Goal: Information Seeking & Learning: Compare options

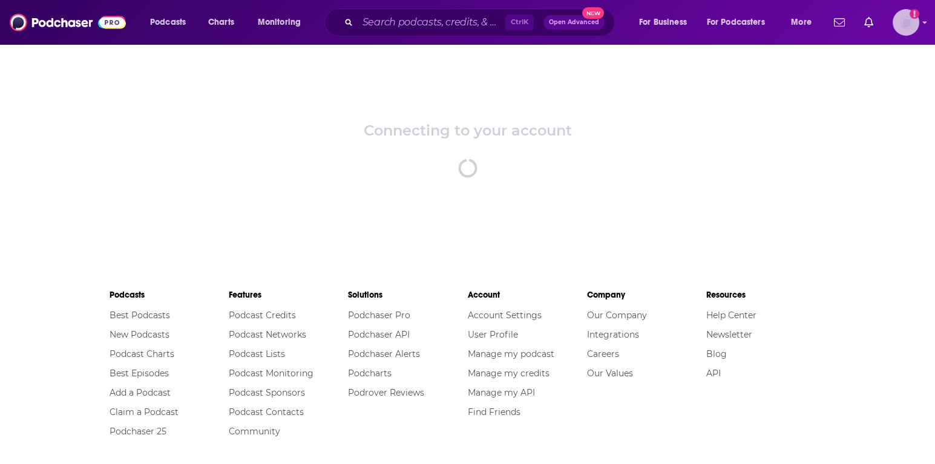
click at [909, 21] on img "Logged in as gracewagner" at bounding box center [905, 22] width 27 height 27
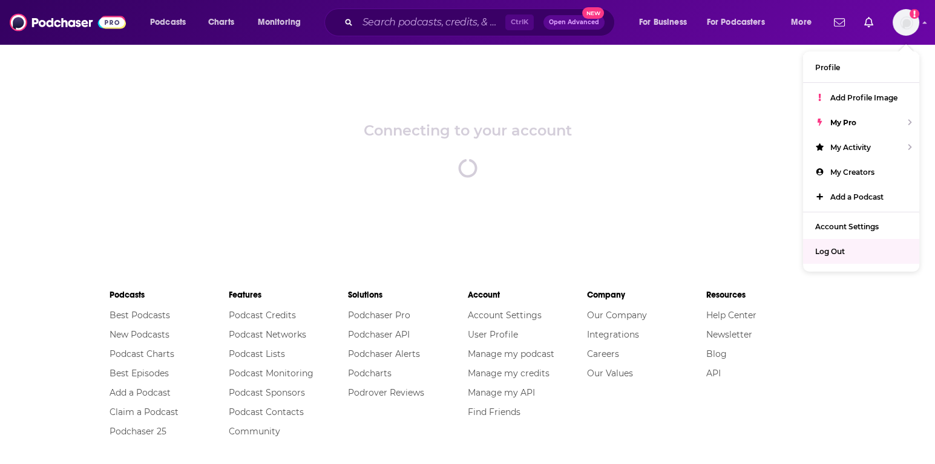
click at [593, 148] on div "Connecting to your account spinner" at bounding box center [467, 150] width 935 height 212
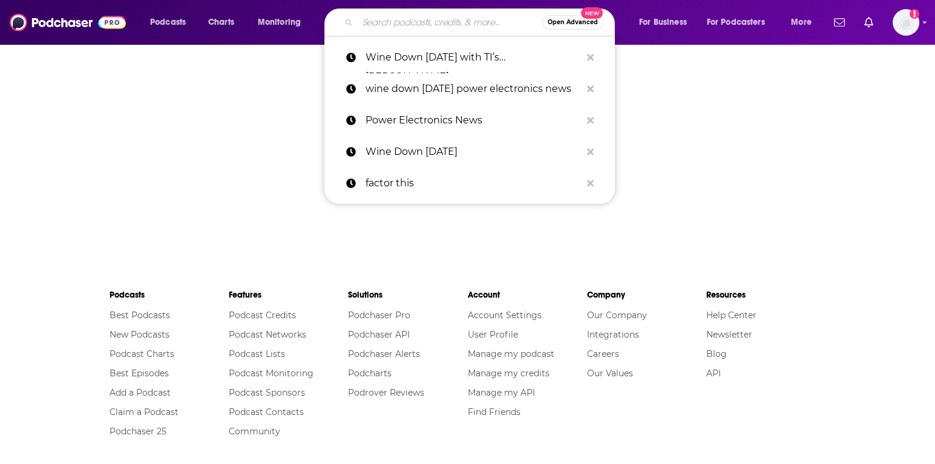
click at [497, 26] on input "Search podcasts, credits, & more..." at bounding box center [450, 22] width 184 height 19
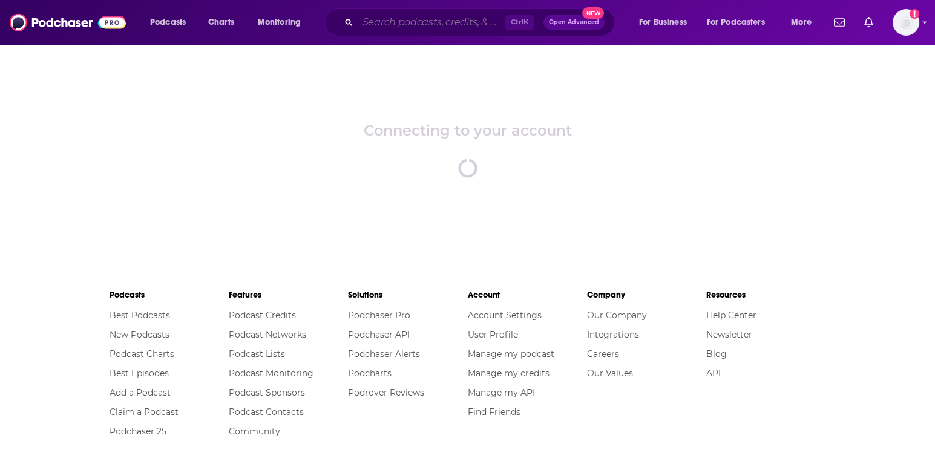
click at [461, 25] on input "Search podcasts, credits, & more..." at bounding box center [432, 22] width 148 height 19
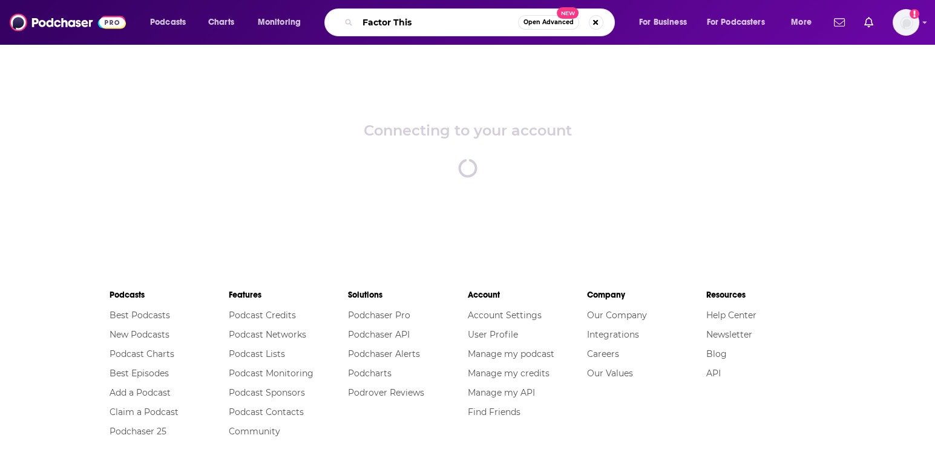
type input "Factor This"
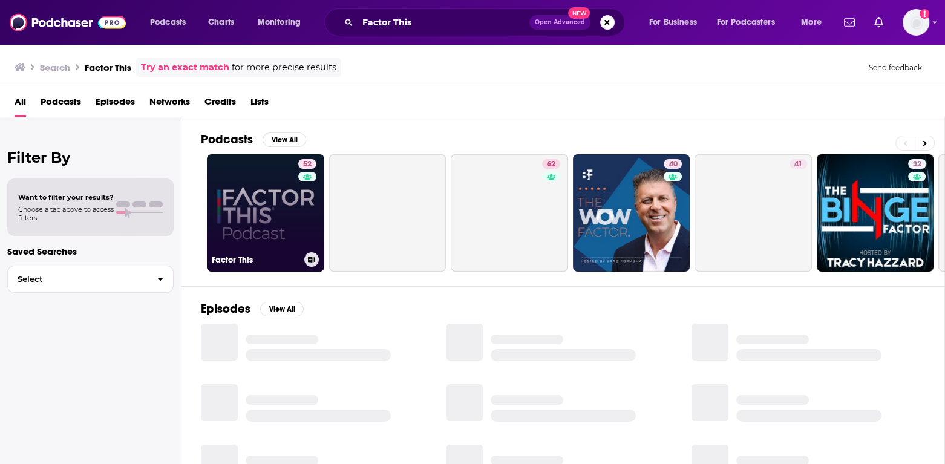
click at [292, 210] on link "52 Factor This" at bounding box center [265, 212] width 117 height 117
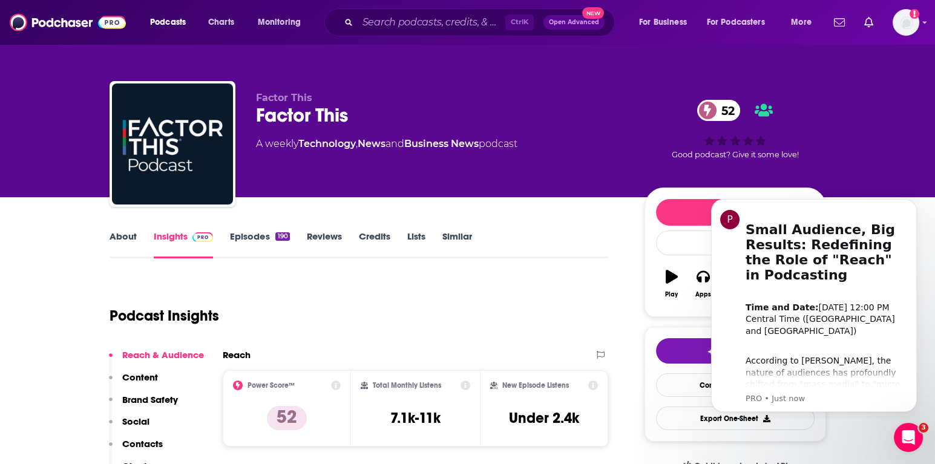
drag, startPoint x: 39, startPoint y: 188, endPoint x: 96, endPoint y: 207, distance: 60.1
click at [39, 188] on div "Factor This Factor This 52 A weekly Technology , News and Business News podcast…" at bounding box center [467, 98] width 935 height 197
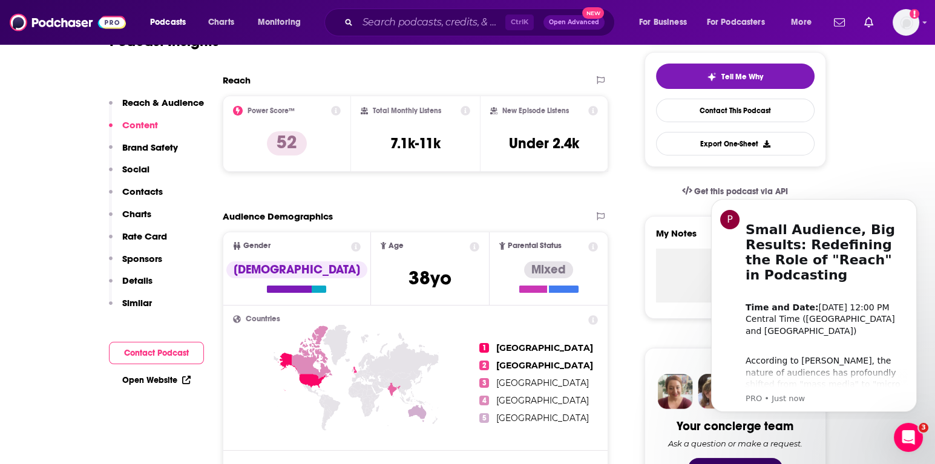
scroll to position [67, 0]
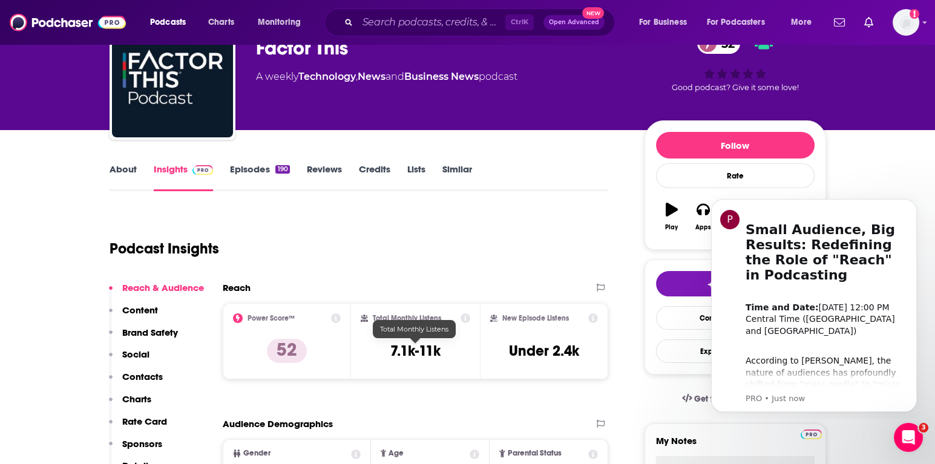
drag, startPoint x: 413, startPoint y: 344, endPoint x: 396, endPoint y: 352, distance: 19.2
click at [396, 351] on h3 "7.1k-11k" at bounding box center [415, 351] width 50 height 18
drag, startPoint x: 382, startPoint y: 357, endPoint x: 455, endPoint y: 356, distance: 72.6
click at [455, 356] on div "Total Monthly Listens 7.1k-11k" at bounding box center [415, 341] width 109 height 56
copy h3 "7.1k-11k"
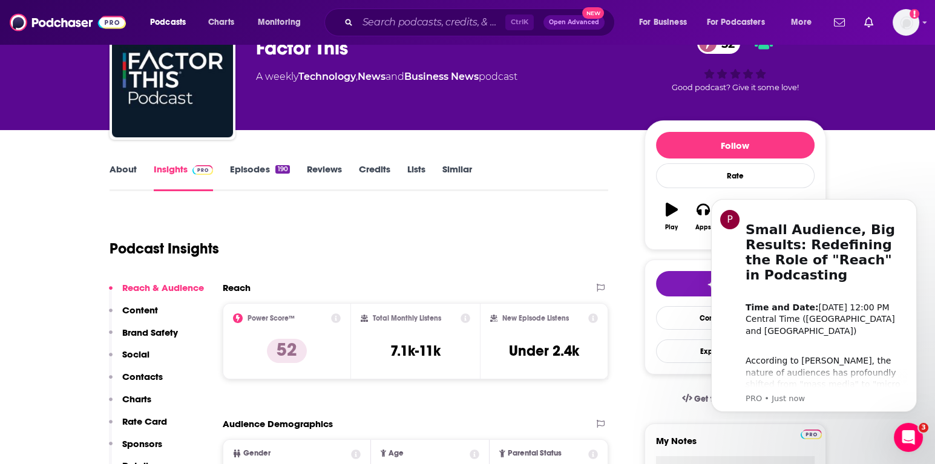
click at [345, 25] on icon "Search podcasts, credits, & more..." at bounding box center [348, 22] width 7 height 7
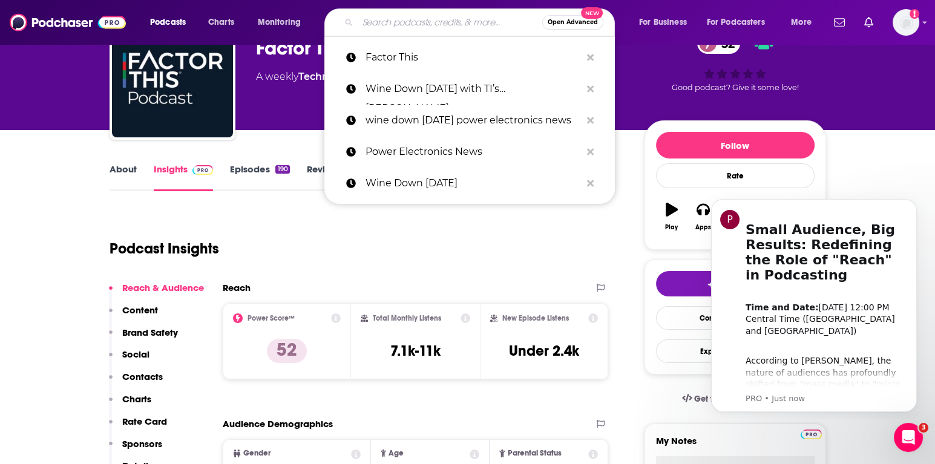
click at [381, 23] on input "Search podcasts, credits, & more..." at bounding box center [450, 22] width 184 height 19
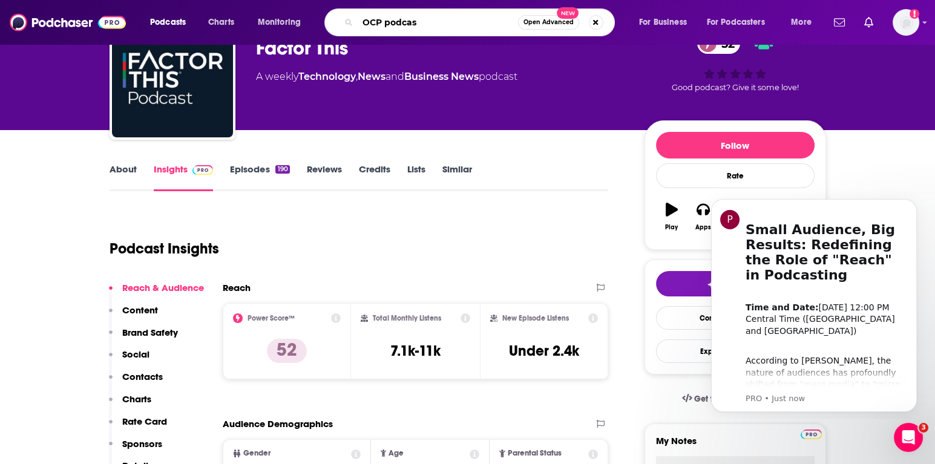
type input "OCP podcast"
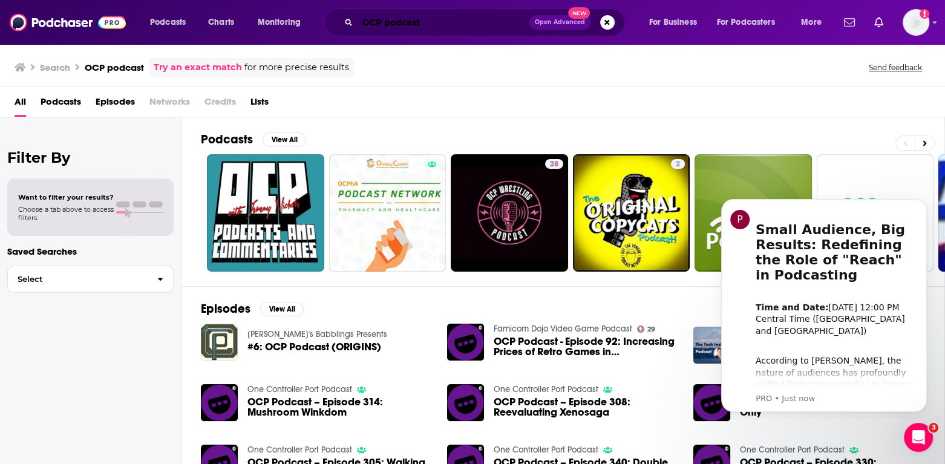
click at [397, 14] on input "OCP podcast" at bounding box center [444, 22] width 172 height 19
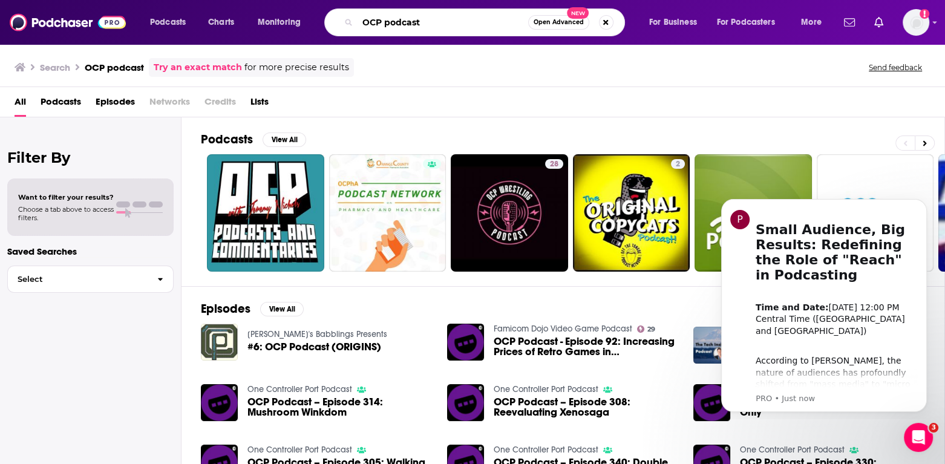
click at [397, 14] on input "OCP podcast" at bounding box center [443, 22] width 171 height 19
click at [405, 24] on input "OCP podcast" at bounding box center [443, 22] width 171 height 19
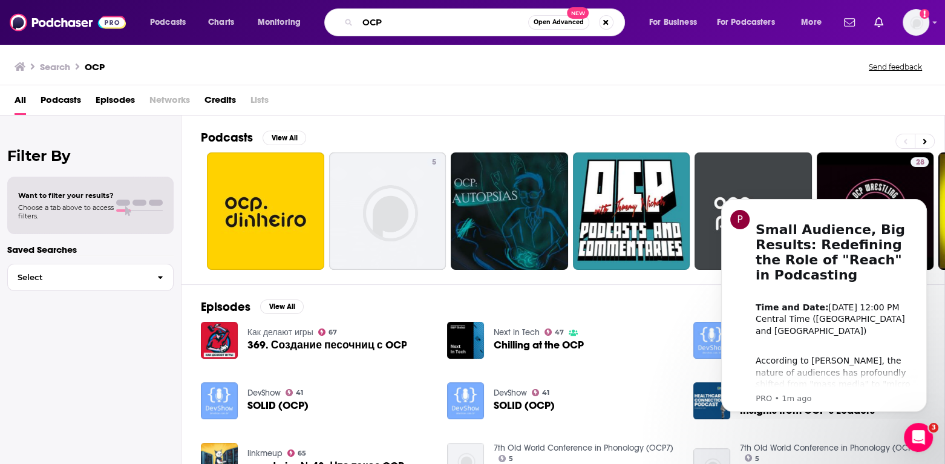
click at [400, 25] on input "OCP" at bounding box center [443, 22] width 171 height 19
type input "Open Compute Project"
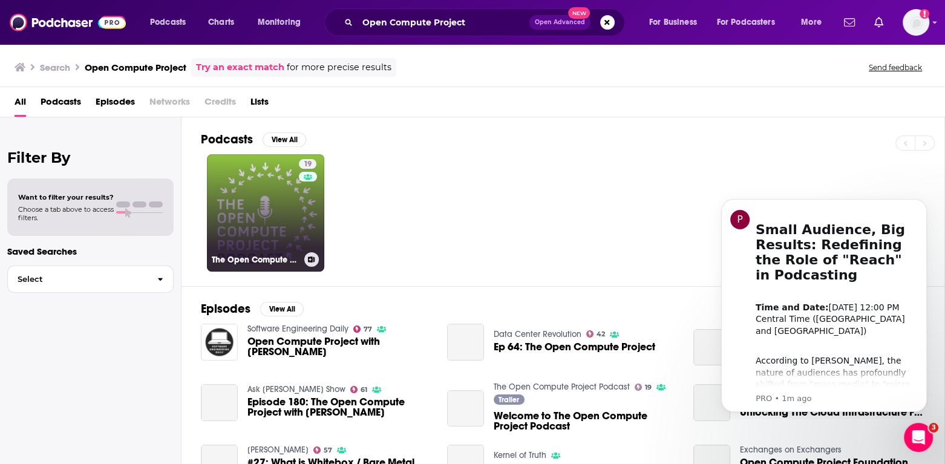
click at [248, 222] on link "19 The Open Compute Project Podcast" at bounding box center [265, 212] width 117 height 117
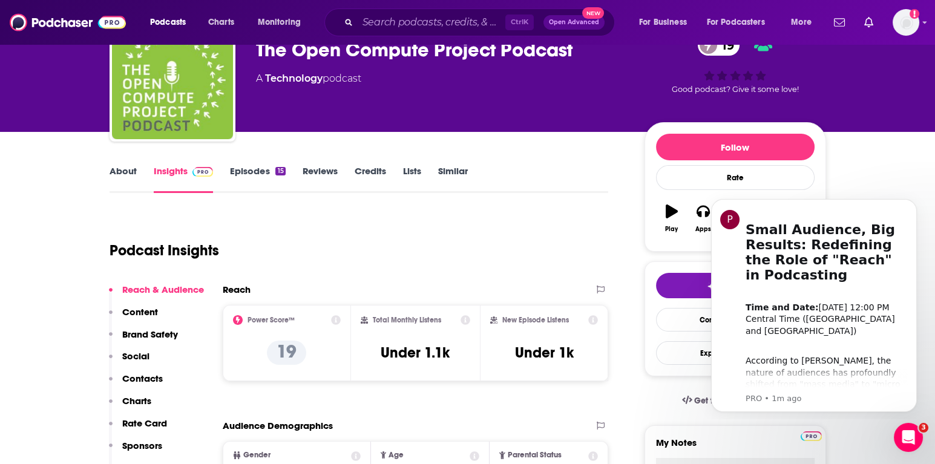
scroll to position [134, 0]
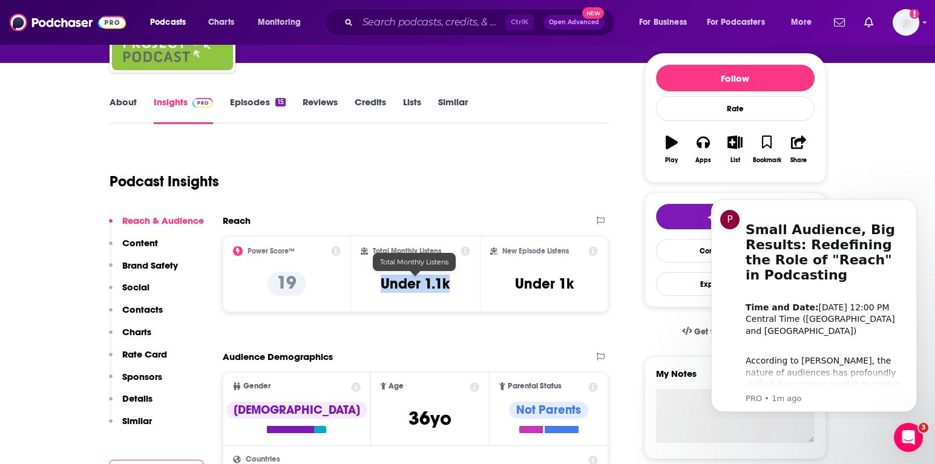
drag, startPoint x: 455, startPoint y: 283, endPoint x: 381, endPoint y: 275, distance: 74.3
click at [381, 275] on div "Total Monthly Listens Under 1.1k" at bounding box center [415, 274] width 109 height 56
copy h3 "Under 1.1k"
click at [463, 24] on input "Search podcasts, credits, & more..." at bounding box center [432, 22] width 148 height 19
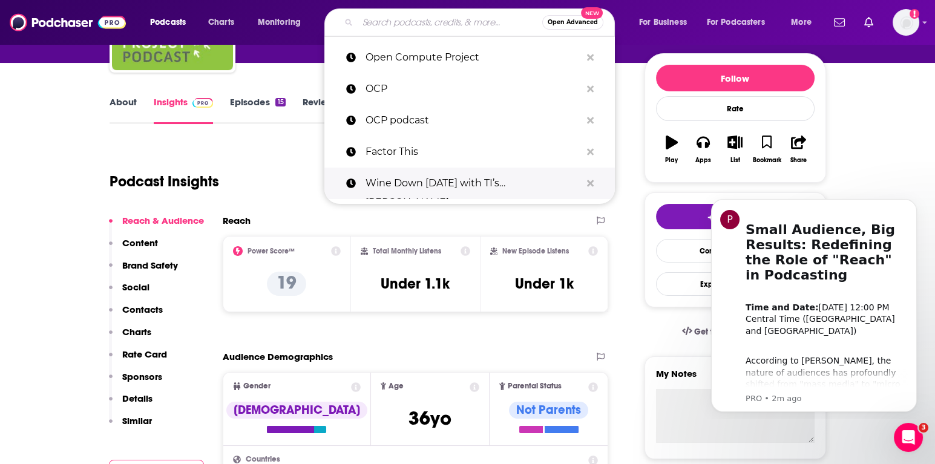
click at [414, 181] on p "Wine Down [DATE] with TI’s [PERSON_NAME]" at bounding box center [472, 183] width 215 height 31
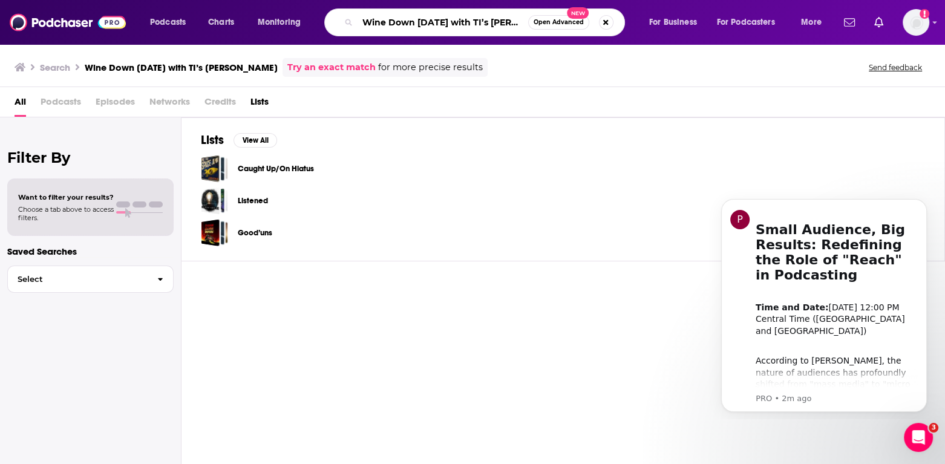
scroll to position [0, 24]
drag, startPoint x: 448, startPoint y: 22, endPoint x: 547, endPoint y: 17, distance: 99.9
click at [566, 18] on div "Wine Down [DATE] with TI’s [PERSON_NAME] Open Advanced New" at bounding box center [474, 22] width 301 height 28
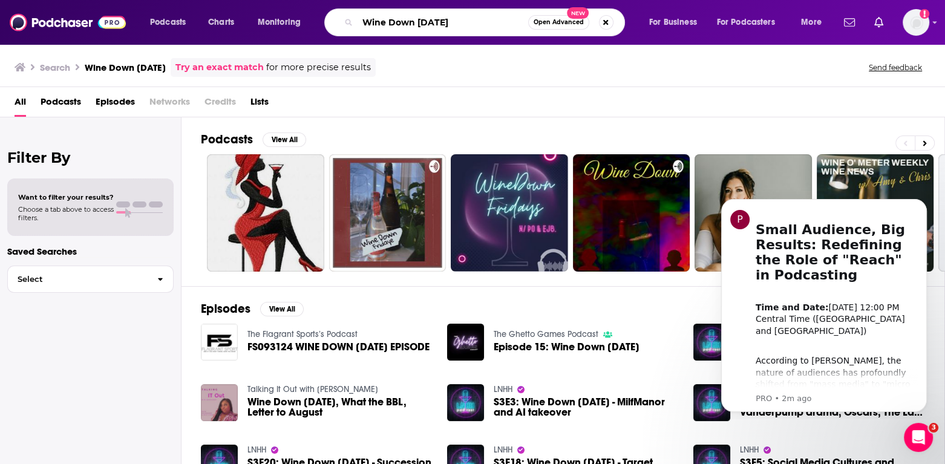
click at [481, 20] on input "Wine Down [DATE]" at bounding box center [443, 22] width 171 height 19
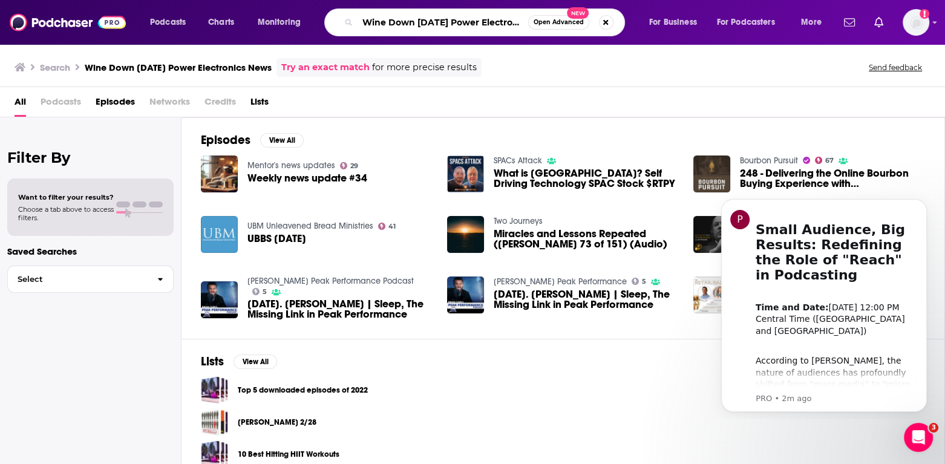
drag, startPoint x: 436, startPoint y: 22, endPoint x: 318, endPoint y: 25, distance: 117.4
click at [318, 25] on div "Podcasts Charts Monitoring Wine Down [DATE] Power Electronics News Open Advance…" at bounding box center [487, 22] width 691 height 28
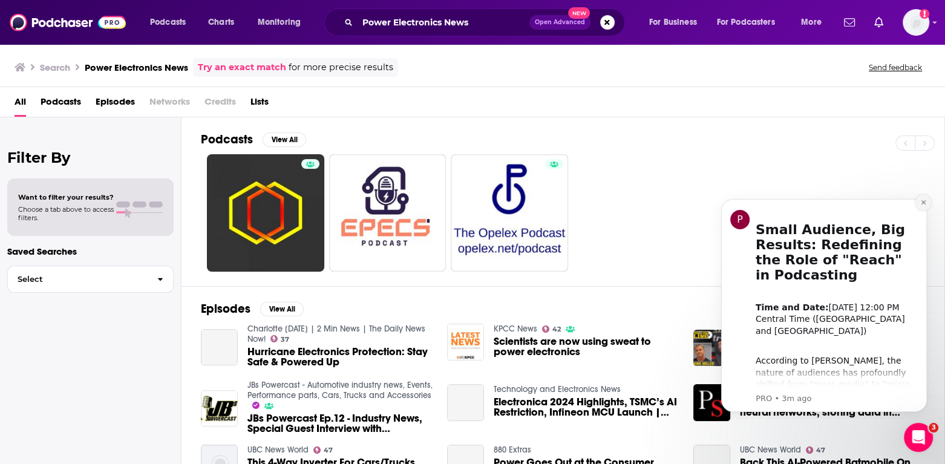
drag, startPoint x: 924, startPoint y: 206, endPoint x: 1629, endPoint y: 397, distance: 730.2
click at [924, 206] on button "Dismiss notification" at bounding box center [923, 203] width 16 height 16
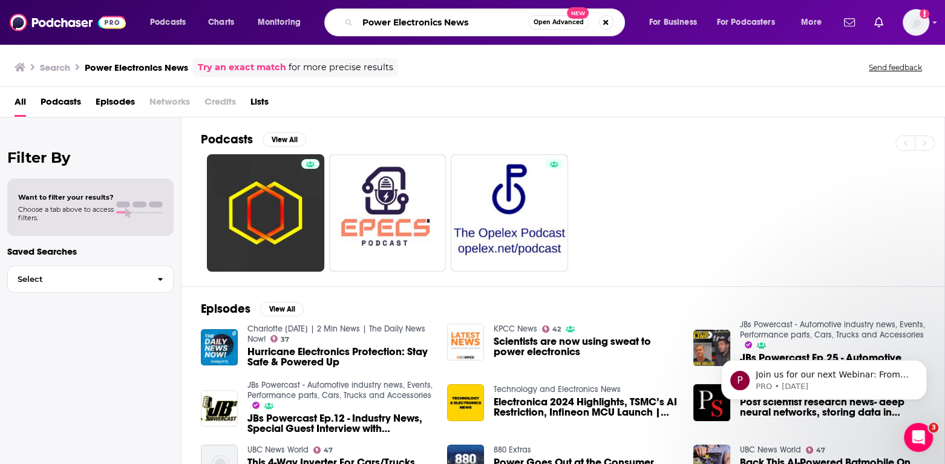
click at [444, 27] on input "Power Electronics News" at bounding box center [443, 22] width 171 height 19
click at [444, 26] on input "Power Electronics News" at bounding box center [443, 22] width 171 height 19
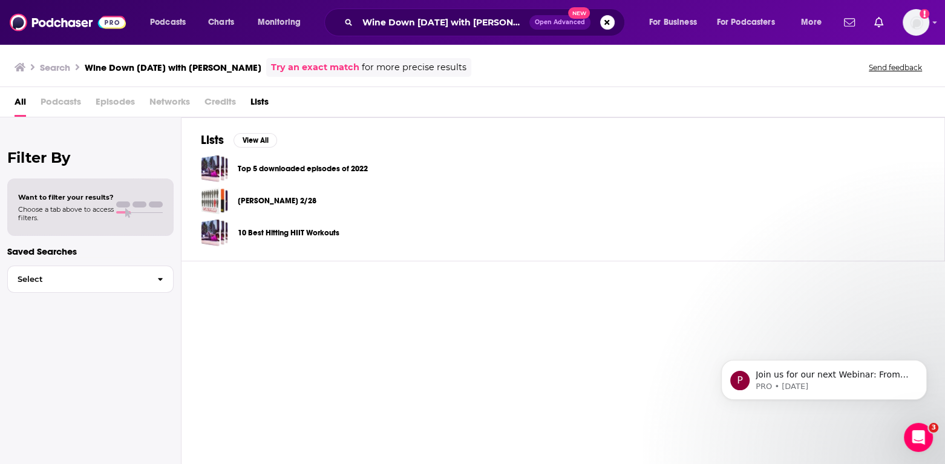
click at [79, 105] on span "Podcasts" at bounding box center [61, 104] width 41 height 25
click at [57, 103] on span "Podcasts" at bounding box center [61, 104] width 41 height 25
click at [447, 23] on input "Wine Down [DATE] with [PERSON_NAME]" at bounding box center [444, 22] width 172 height 19
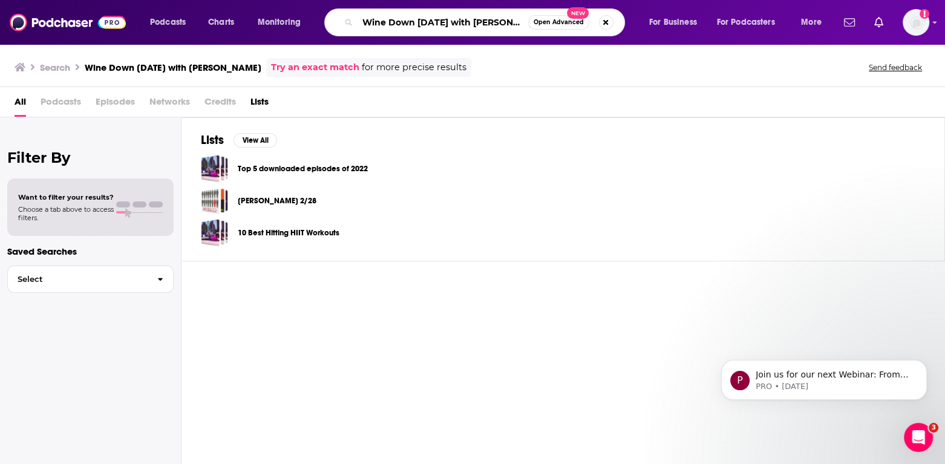
drag, startPoint x: 447, startPoint y: 24, endPoint x: 563, endPoint y: 5, distance: 117.6
click at [508, 28] on input "Wine Down [DATE] with [PERSON_NAME]" at bounding box center [443, 22] width 171 height 19
click at [438, 31] on input "Wine Down [DATE] with [PERSON_NAME]" at bounding box center [443, 22] width 171 height 19
click at [434, 24] on input "Wine Down [DATE] with [PERSON_NAME]" at bounding box center [443, 22] width 171 height 19
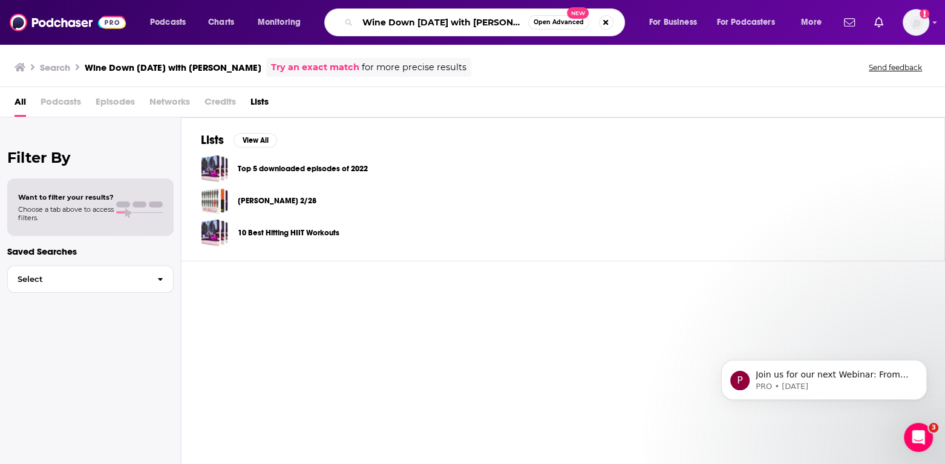
click at [434, 24] on input "Wine Down [DATE] with [PERSON_NAME]" at bounding box center [443, 22] width 171 height 19
paste input "Polar Semiconductor’s [PERSON_NAME]"
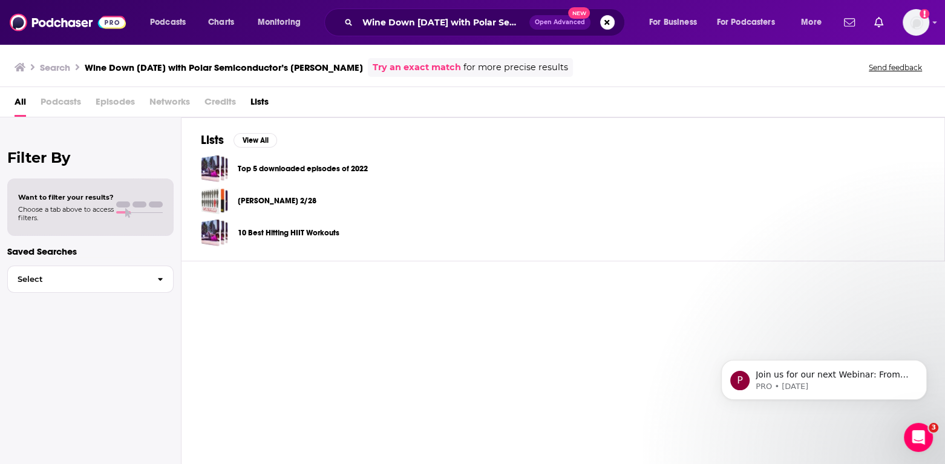
click at [377, 68] on link "Try an exact match" at bounding box center [417, 67] width 88 height 14
drag, startPoint x: 528, startPoint y: 19, endPoint x: 514, endPoint y: 19, distance: 13.9
click at [514, 19] on input "Wine Down [DATE] with Polar Semiconductor’s [PERSON_NAME]" at bounding box center [444, 22] width 172 height 19
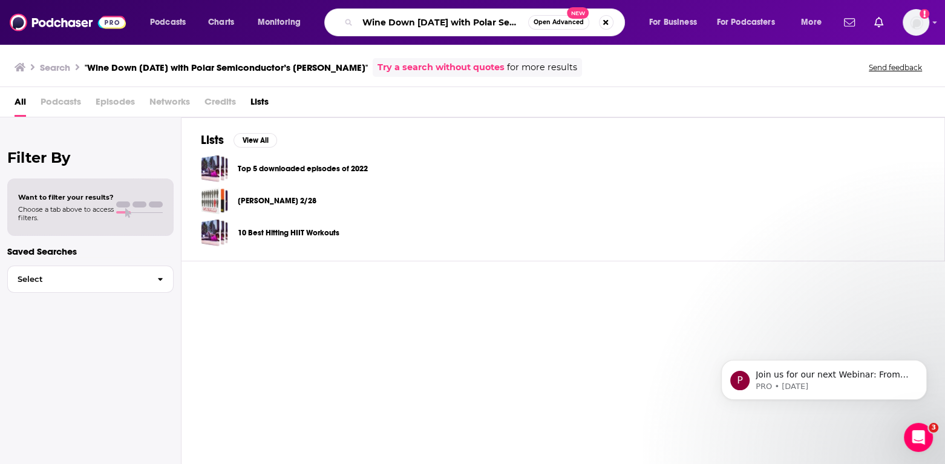
scroll to position [0, 27]
click at [497, 23] on input "Wine Down [DATE] with Polar Semiconductor’s [PERSON_NAME]" at bounding box center [443, 22] width 171 height 19
click at [495, 23] on input "Wine Down [DATE] with Polar Semiconductor’s [PERSON_NAME]" at bounding box center [443, 22] width 171 height 19
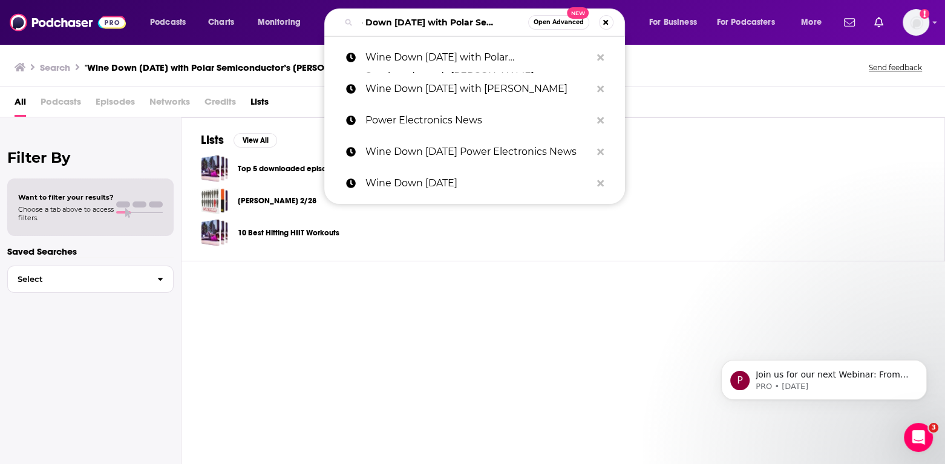
scroll to position [0, 102]
click at [419, 24] on input ""Wine Down [DATE] with Polar Semiconductor’s [PERSON_NAME]"" at bounding box center [443, 22] width 171 height 19
click at [421, 26] on input ""Wine Down [DATE] with Polar Semiconductor’s [PERSON_NAME]"" at bounding box center [443, 22] width 171 height 19
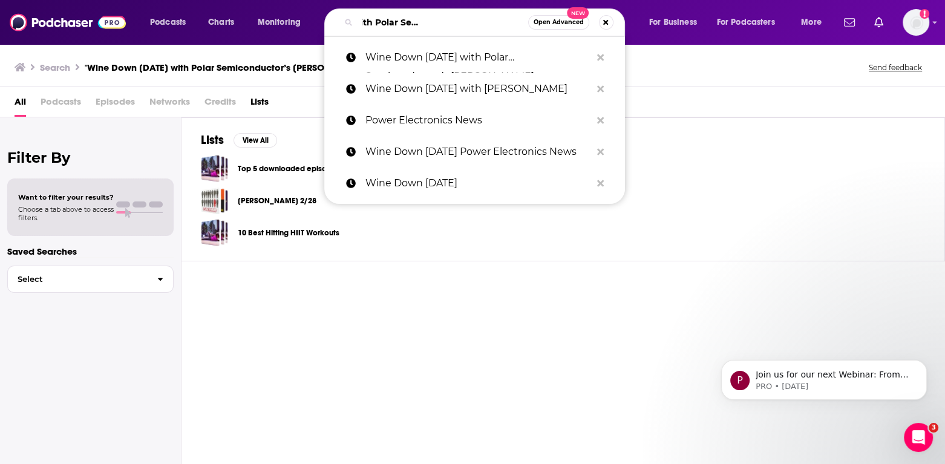
click at [421, 26] on input ""Wine Down [DATE] with Polar Semiconductor’s [PERSON_NAME]"" at bounding box center [443, 22] width 171 height 19
click at [422, 23] on input ""Wine Down [DATE] with Polar Semiconductor’s [PERSON_NAME]"" at bounding box center [443, 22] width 171 height 19
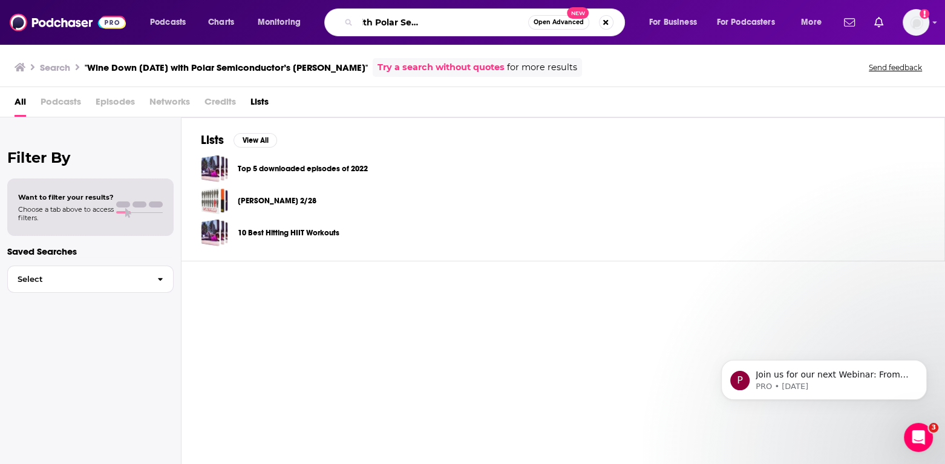
scroll to position [0, 97]
click at [455, 19] on input ""Wine Down [DATE] with Polar Semionductor’s [PERSON_NAME]"" at bounding box center [443, 22] width 171 height 19
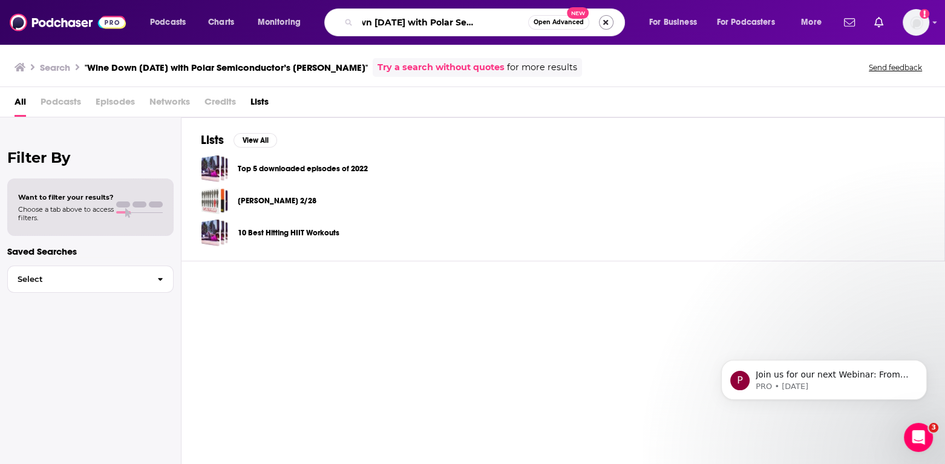
type input ""Wine Down [DATE] with Polar Semiconductor’"
click at [602, 25] on button "Search podcasts, credits, & more..." at bounding box center [606, 22] width 15 height 15
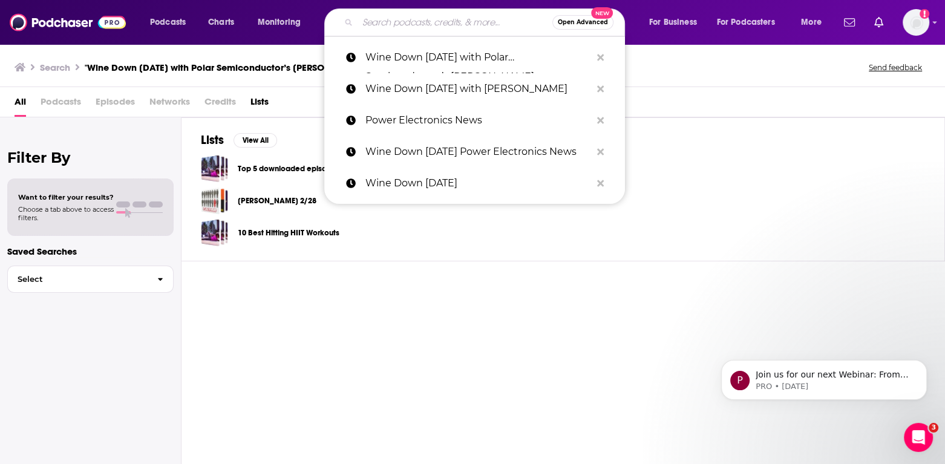
click at [452, 25] on input "Search podcasts, credits, & more..." at bounding box center [455, 22] width 195 height 19
click at [430, 123] on p "Power Electronics News" at bounding box center [478, 120] width 226 height 31
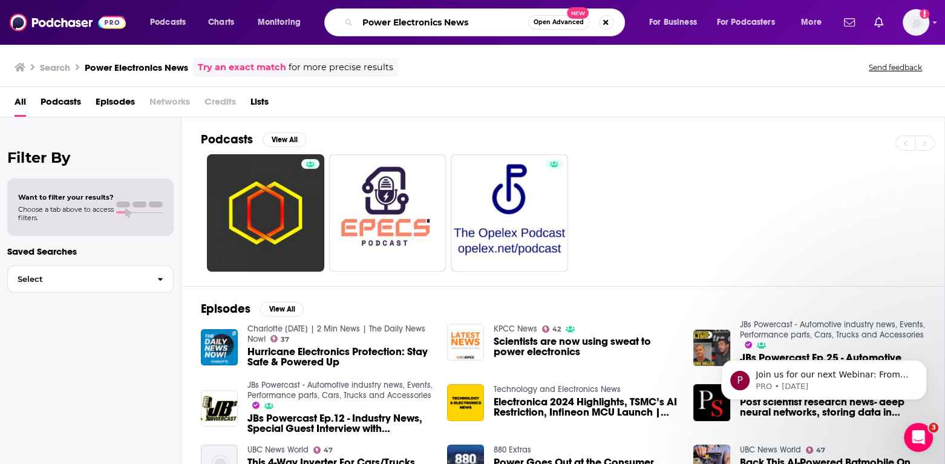
click at [492, 28] on input "Power Electronics News" at bounding box center [443, 22] width 171 height 19
click at [489, 23] on input "Power Electronics News" at bounding box center [443, 22] width 171 height 19
click at [488, 22] on input "Power Electronics News" at bounding box center [443, 22] width 171 height 19
drag, startPoint x: 495, startPoint y: 27, endPoint x: 341, endPoint y: 31, distance: 154.3
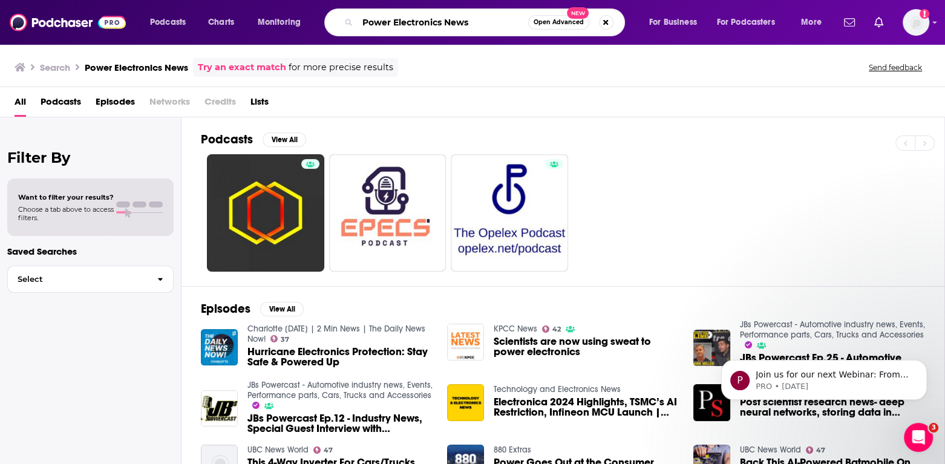
click at [341, 31] on div "Power Electronics News Open Advanced New" at bounding box center [474, 22] width 301 height 28
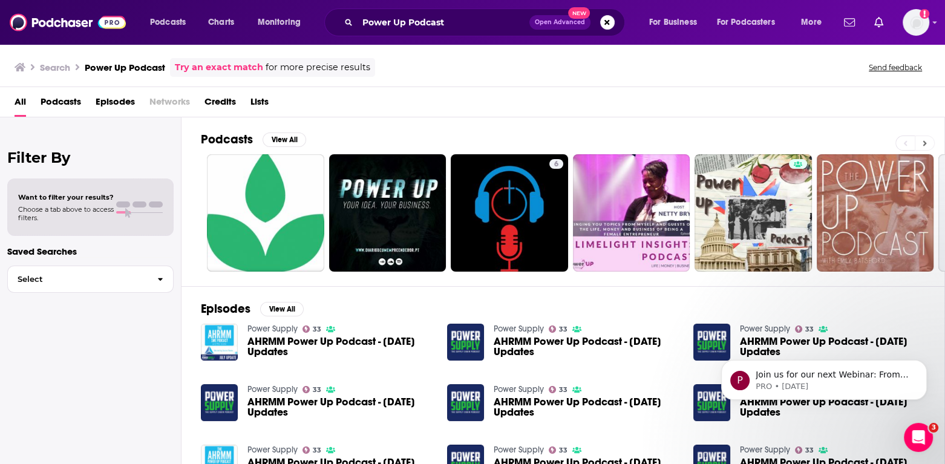
click at [922, 143] on icon at bounding box center [924, 143] width 4 height 8
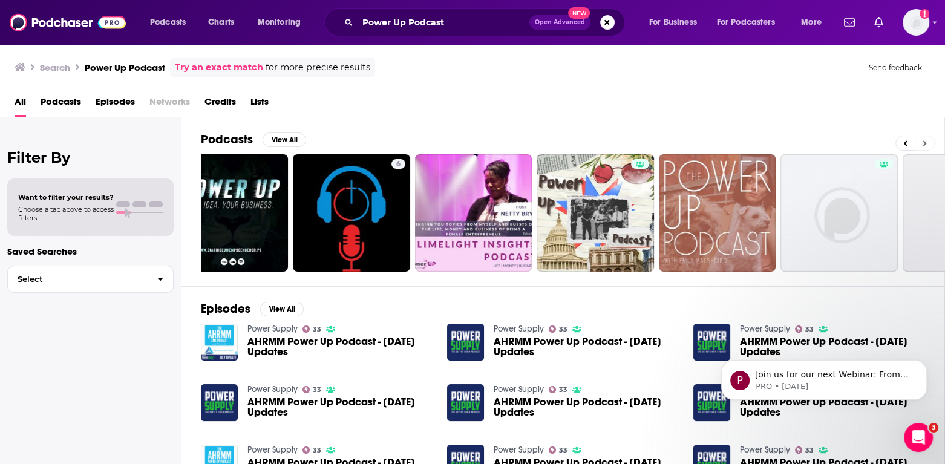
scroll to position [0, 367]
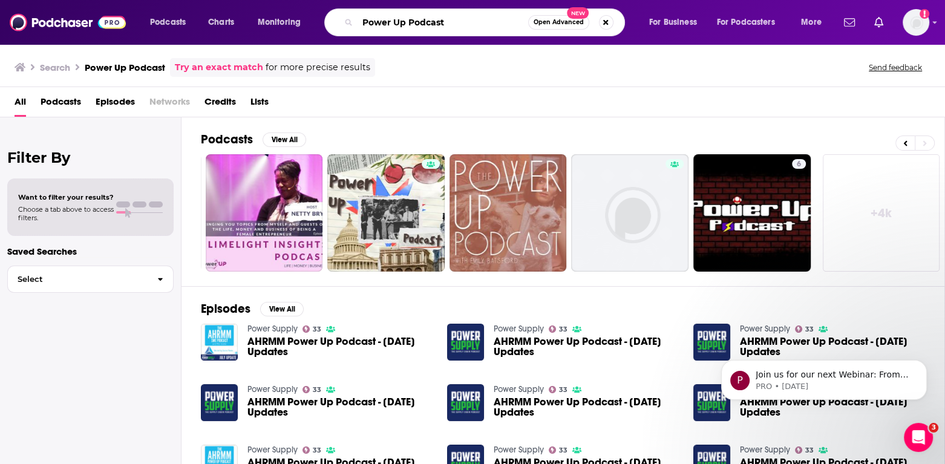
drag, startPoint x: 460, startPoint y: 23, endPoint x: 391, endPoint y: 23, distance: 68.4
click at [391, 23] on input "Power Up Podcast" at bounding box center [443, 22] width 171 height 19
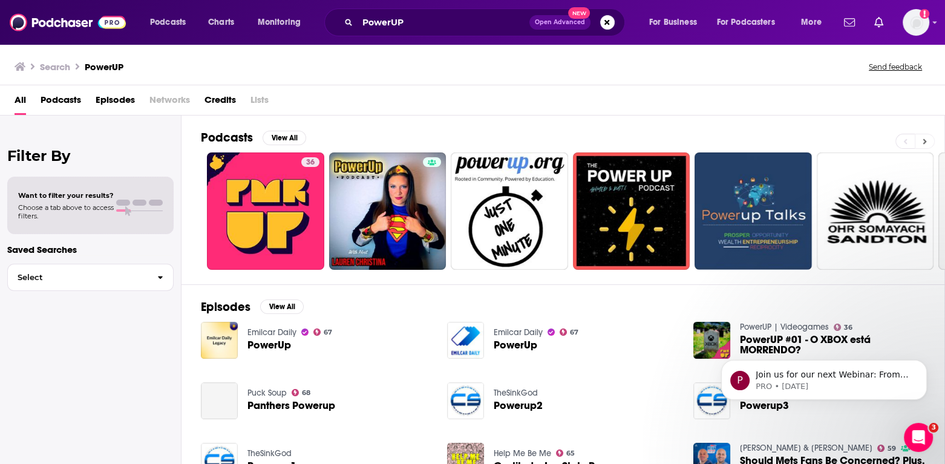
click at [923, 137] on icon at bounding box center [924, 141] width 4 height 8
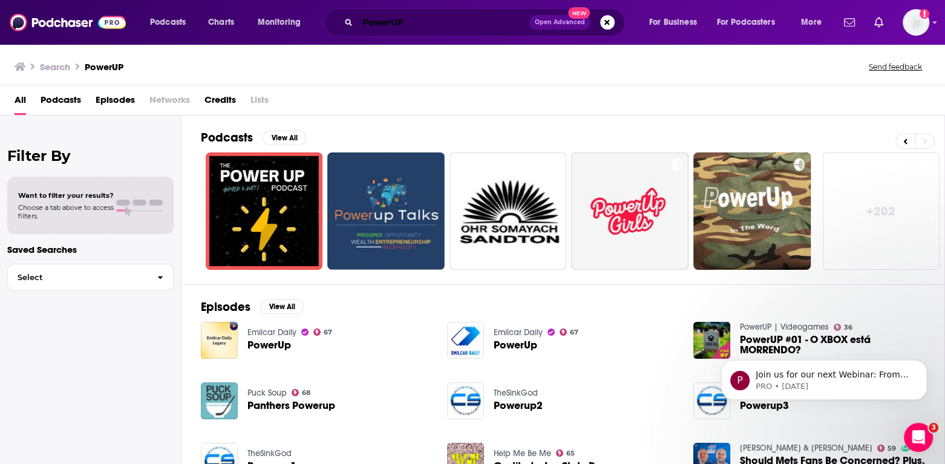
click at [402, 28] on input "PowerUP" at bounding box center [444, 22] width 172 height 19
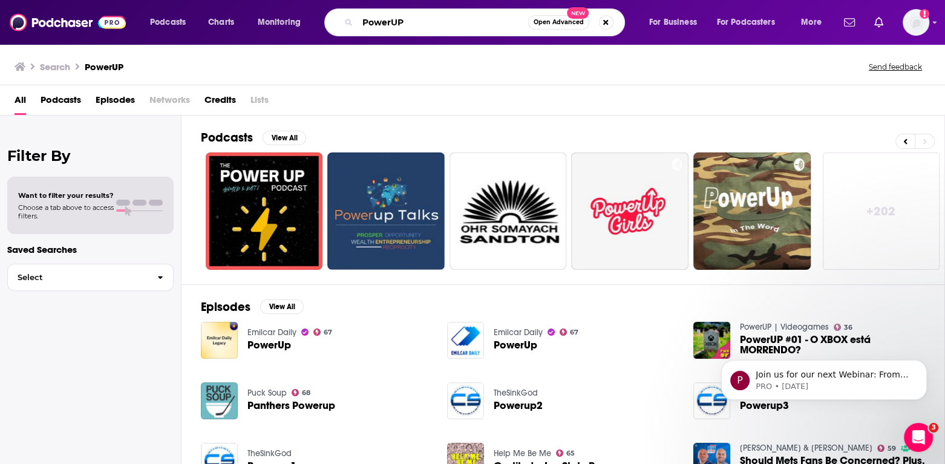
click at [402, 28] on input "PowerUP" at bounding box center [443, 22] width 171 height 19
type input "[PERSON_NAME] di [PERSON_NAME]"
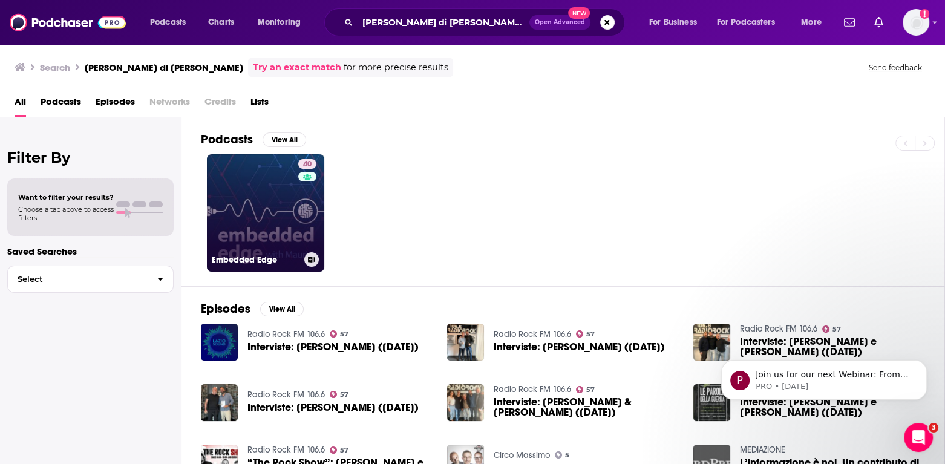
click at [227, 228] on link "40 Embedded Edge" at bounding box center [265, 212] width 117 height 117
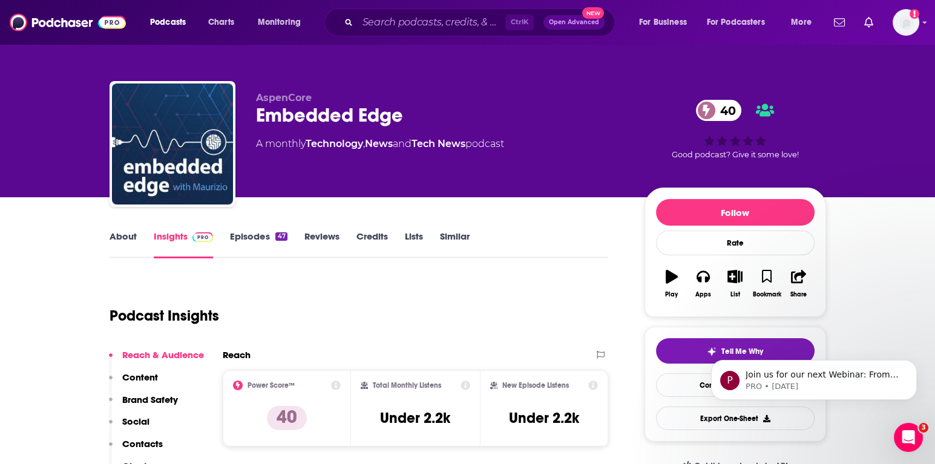
click at [453, 236] on link "Similar" at bounding box center [455, 244] width 30 height 28
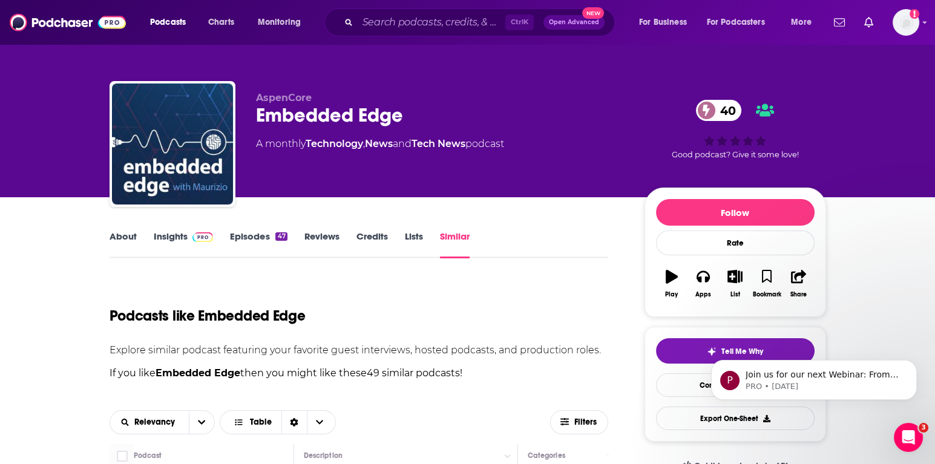
click at [134, 239] on link "About" at bounding box center [122, 244] width 27 height 28
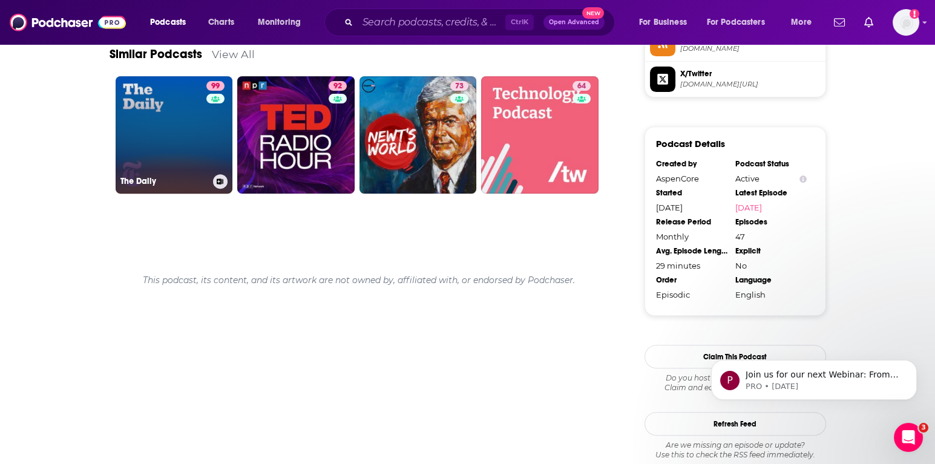
scroll to position [941, 0]
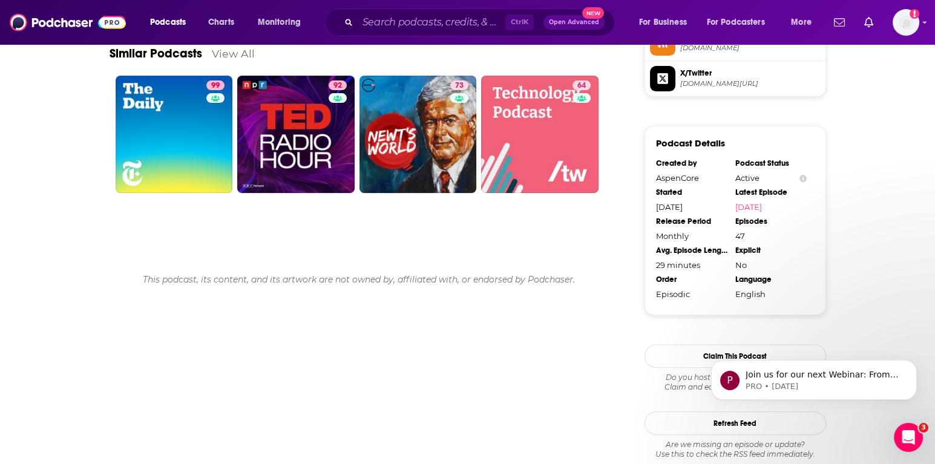
click at [678, 176] on div "AspenCore" at bounding box center [691, 178] width 71 height 10
click at [677, 177] on div "AspenCore" at bounding box center [691, 178] width 71 height 10
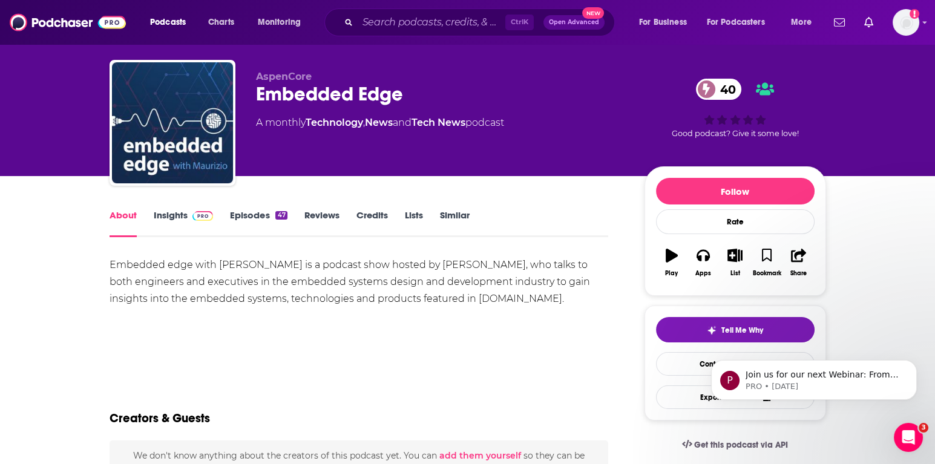
scroll to position [0, 0]
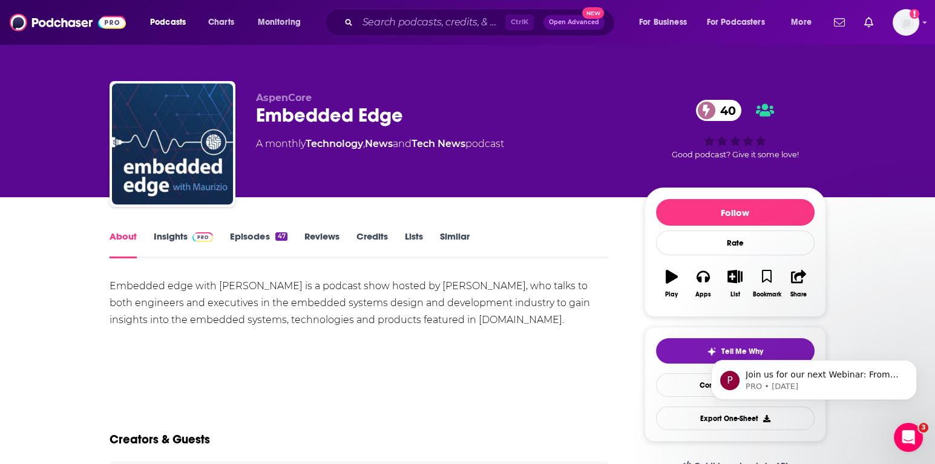
click at [184, 236] on link "Insights" at bounding box center [184, 244] width 60 height 28
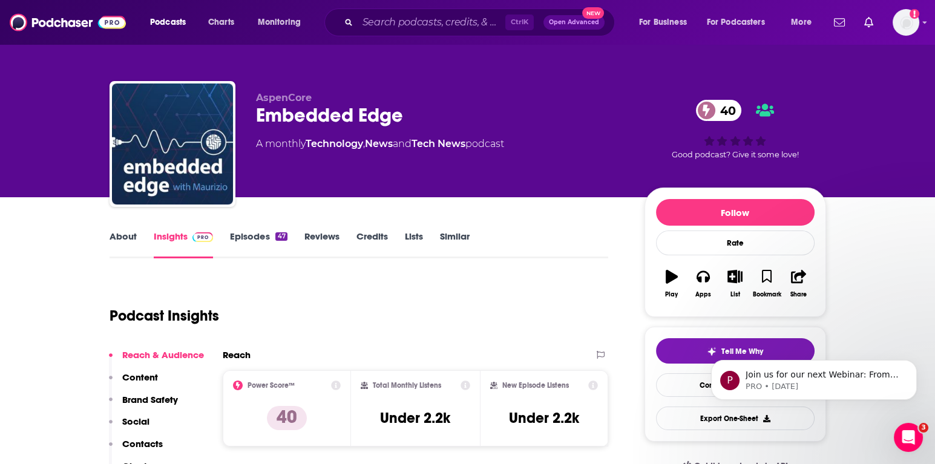
click at [427, 15] on input "Search podcasts, credits, & more..." at bounding box center [432, 22] width 148 height 19
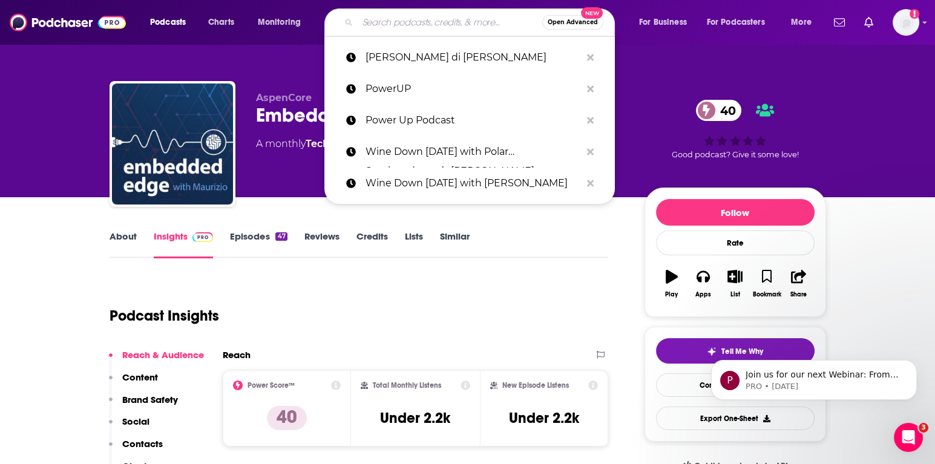
paste input "CES Tech Talks"
type input "CES Tech Talks"
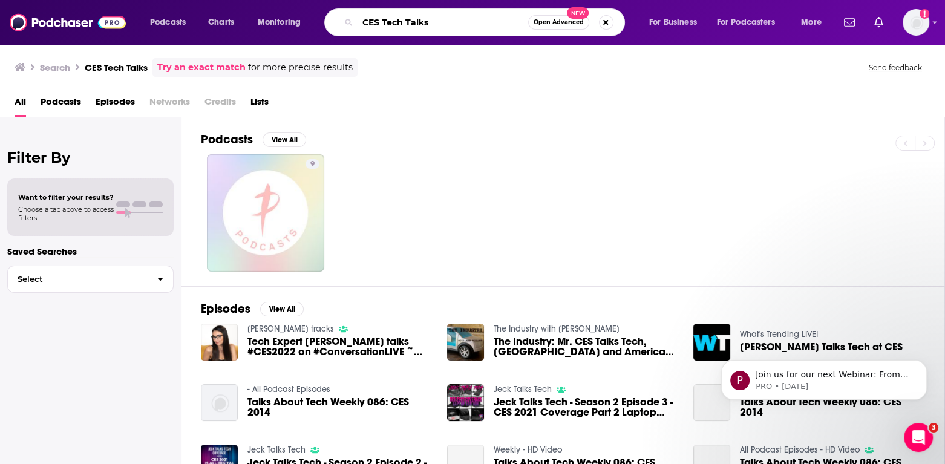
drag, startPoint x: 382, startPoint y: 23, endPoint x: 361, endPoint y: 24, distance: 20.6
click at [361, 24] on input "CES Tech Talks" at bounding box center [443, 22] width 171 height 19
click at [495, 18] on input "Tech Talks" at bounding box center [443, 22] width 171 height 19
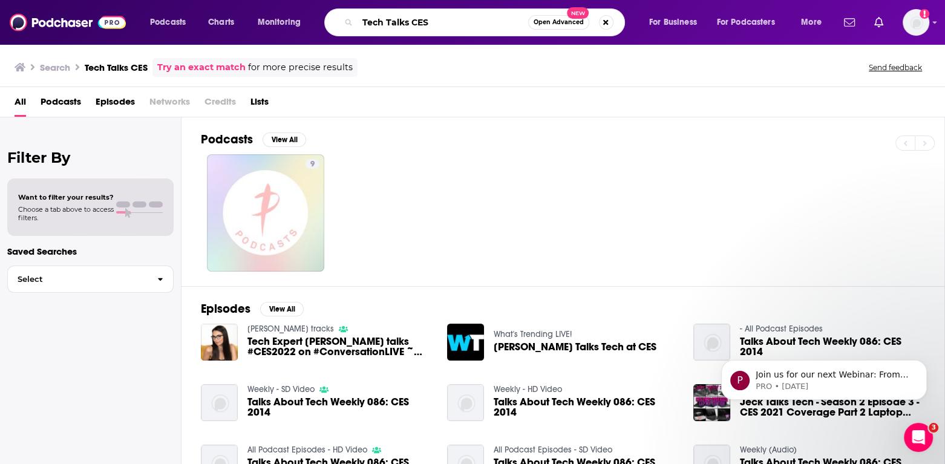
drag, startPoint x: 440, startPoint y: 20, endPoint x: 362, endPoint y: 19, distance: 78.6
click at [362, 19] on input "Tech Talks CES" at bounding box center [443, 22] width 171 height 19
type input "CES Tech Talk"
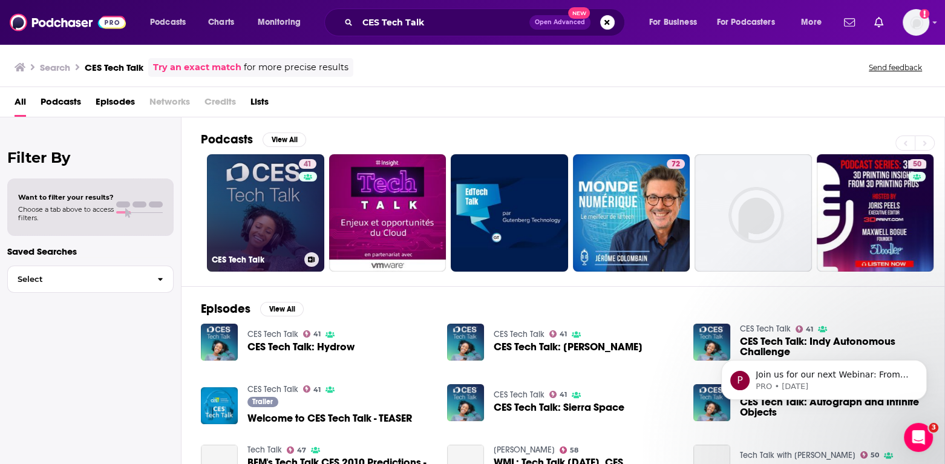
click at [272, 244] on link "41 CES Tech Talk" at bounding box center [265, 212] width 117 height 117
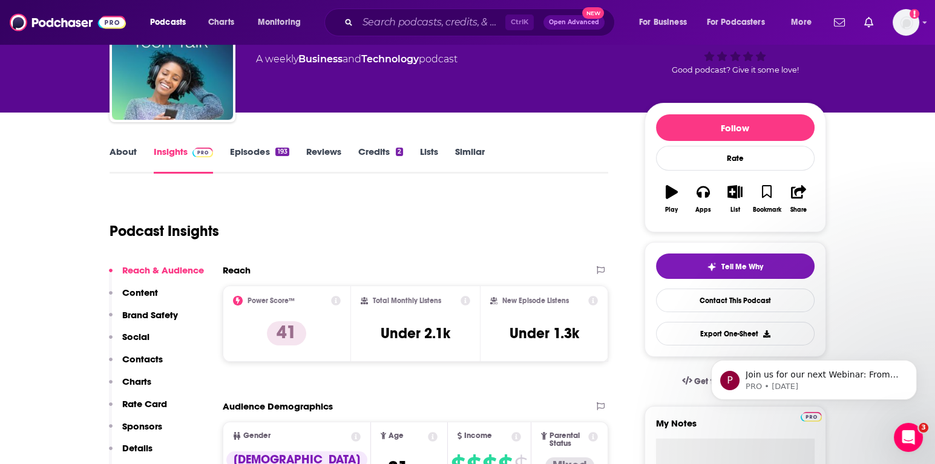
scroll to position [134, 0]
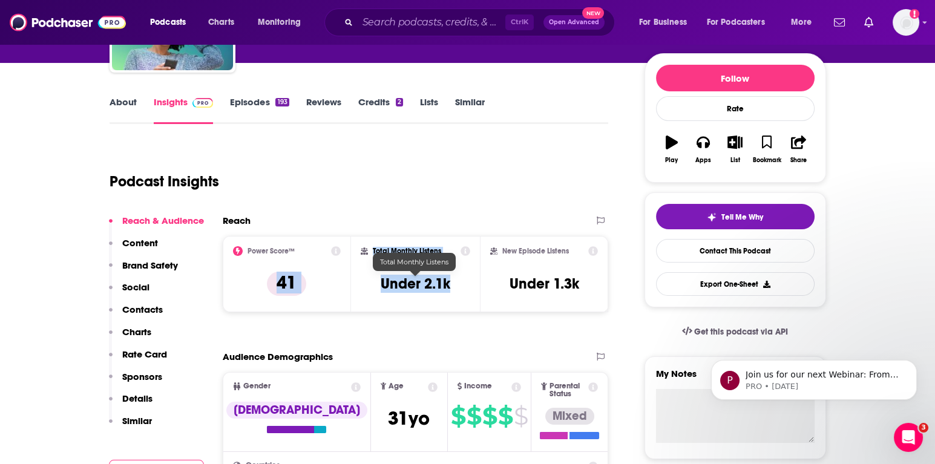
drag, startPoint x: 450, startPoint y: 287, endPoint x: 339, endPoint y: 286, distance: 111.3
click at [339, 286] on div "Power Score™ 41 Total Monthly Listens Under 2.1k New Episode Listens Under 1.3k" at bounding box center [416, 274] width 386 height 76
copy div "41 Total Monthly Listens Under 2.1k"
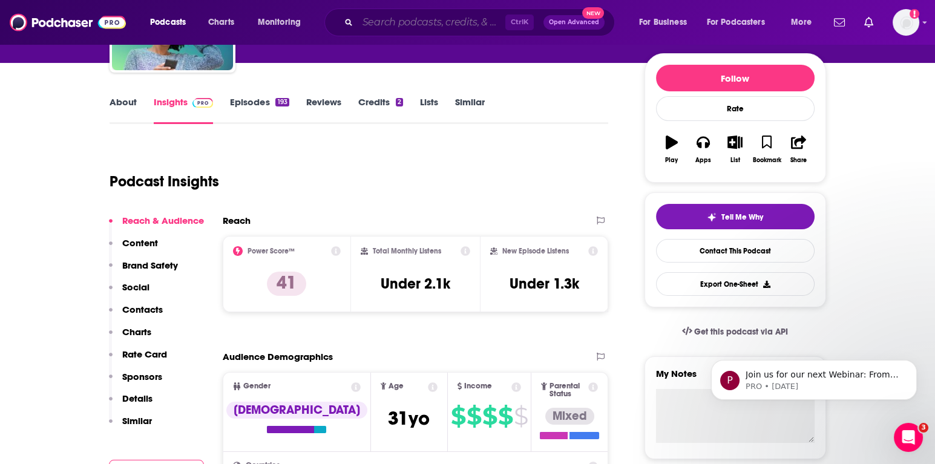
click at [433, 19] on input "Search podcasts, credits, & more..." at bounding box center [432, 22] width 148 height 19
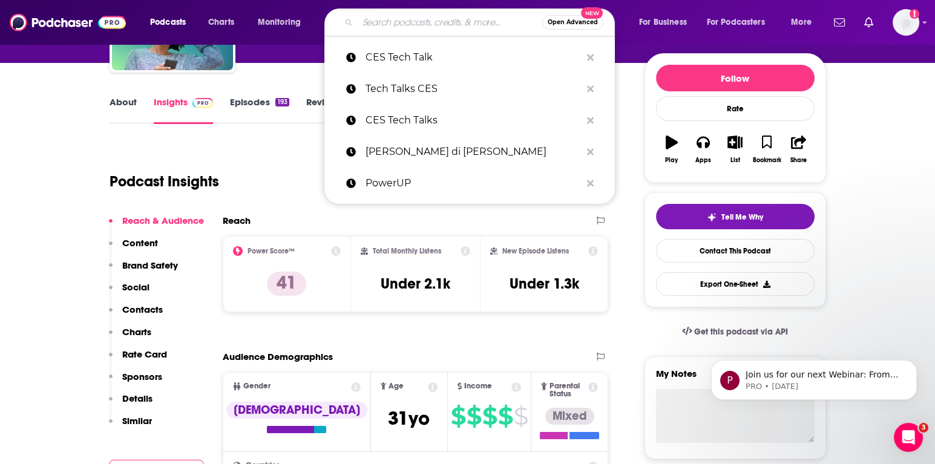
paste input "EDGE AI PRO"
type input "EDGE AI PRO"
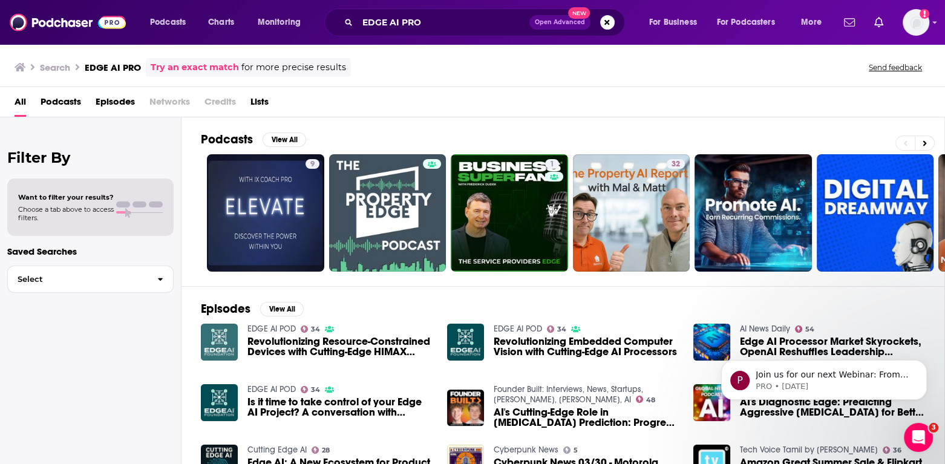
click at [221, 340] on img "Revolutionizing Resource-Constrained Devices with Cutting-Edge HIMAX Edge AI Pr…" at bounding box center [219, 342] width 37 height 37
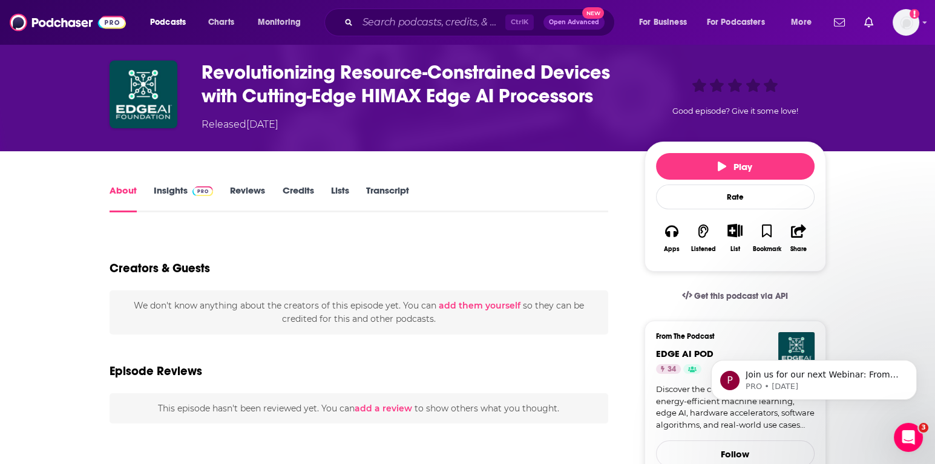
scroll to position [67, 0]
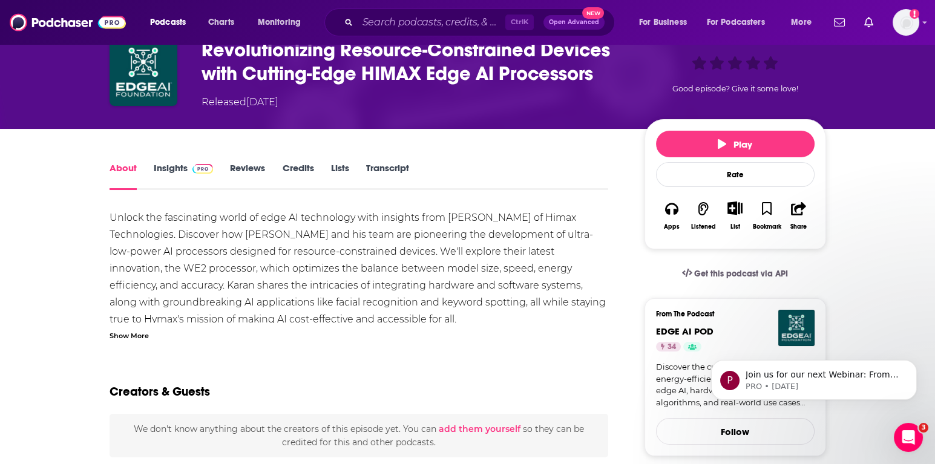
click at [157, 168] on link "Insights" at bounding box center [184, 176] width 60 height 28
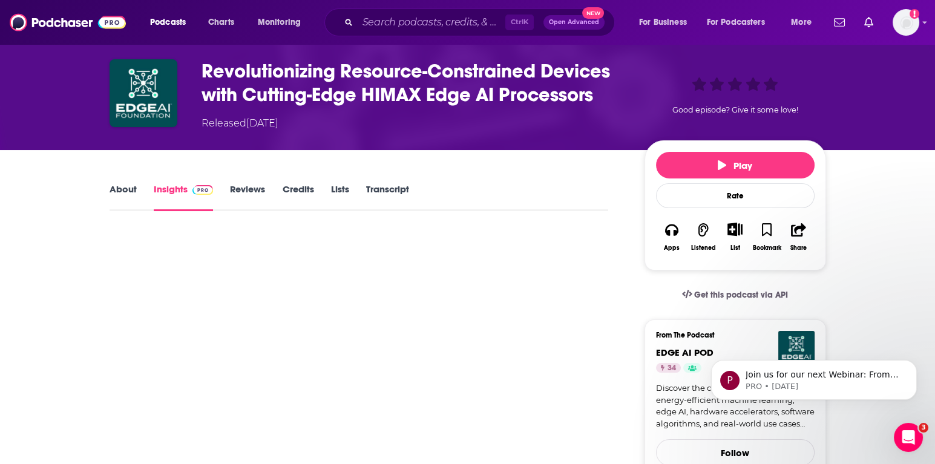
scroll to position [134, 0]
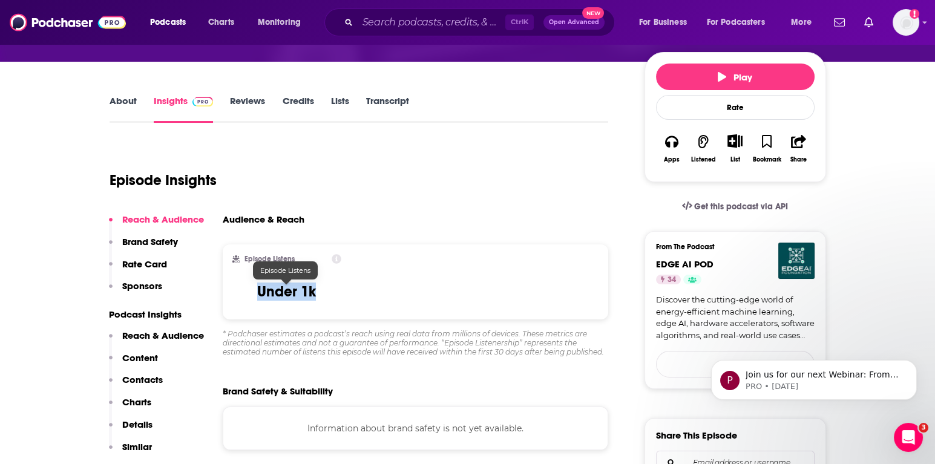
drag, startPoint x: 258, startPoint y: 293, endPoint x: 332, endPoint y: 293, distance: 74.4
click at [332, 293] on div "Episode Listens Under 1k" at bounding box center [286, 282] width 109 height 56
copy h3 "Under 1k"
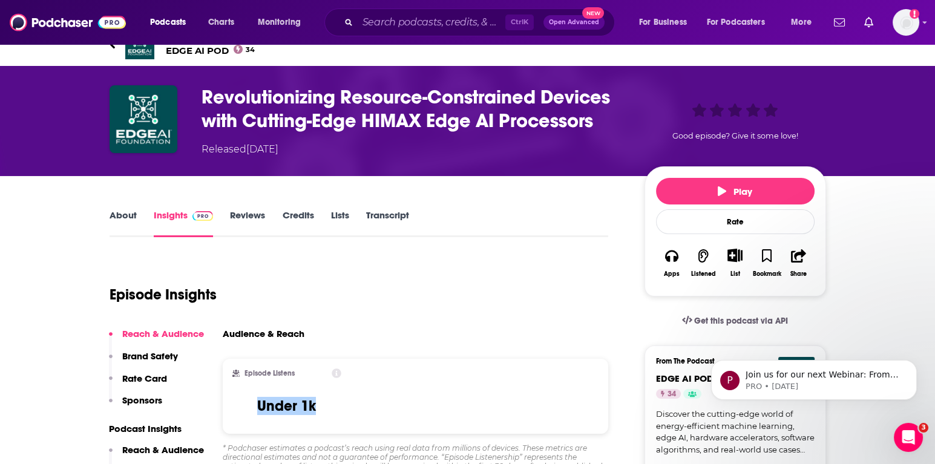
scroll to position [0, 0]
